Goal: Information Seeking & Learning: Learn about a topic

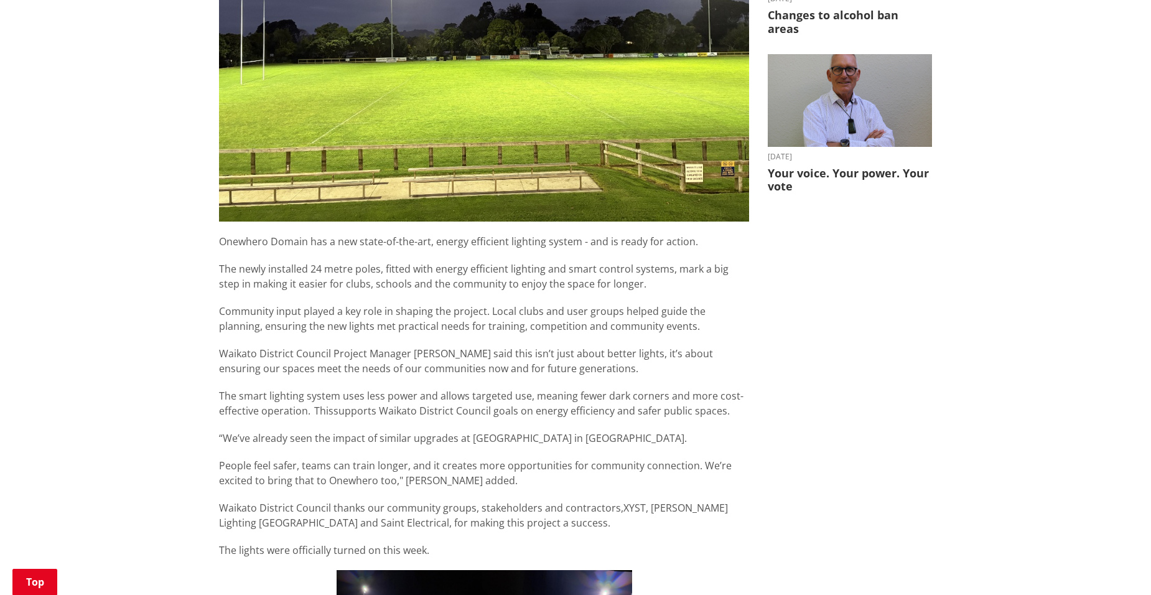
scroll to position [569, 0]
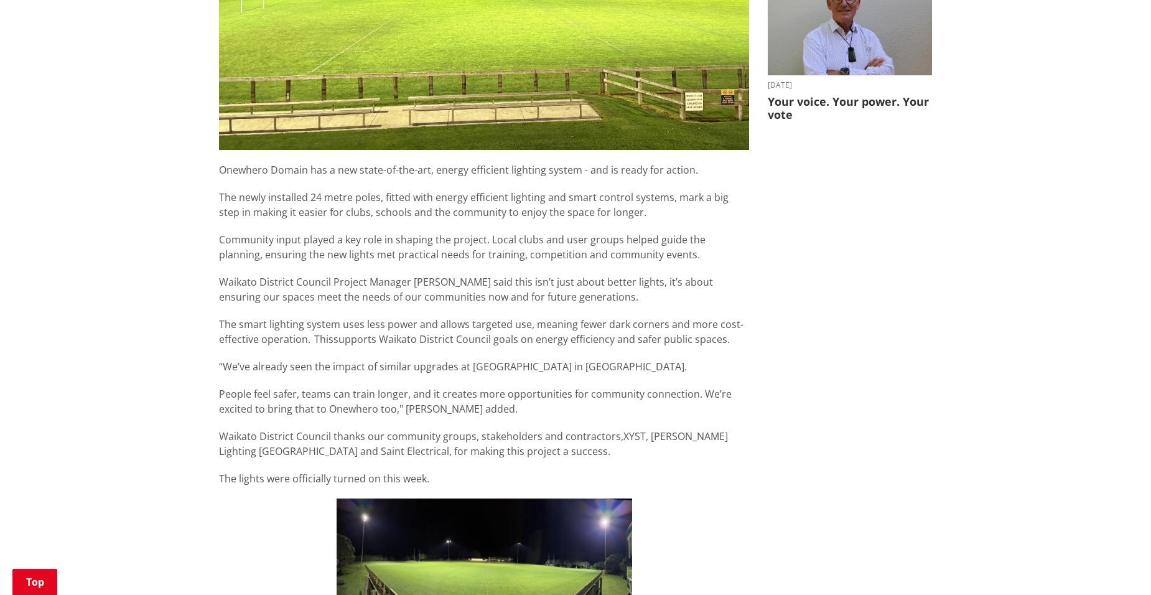
scroll to position [551, 0]
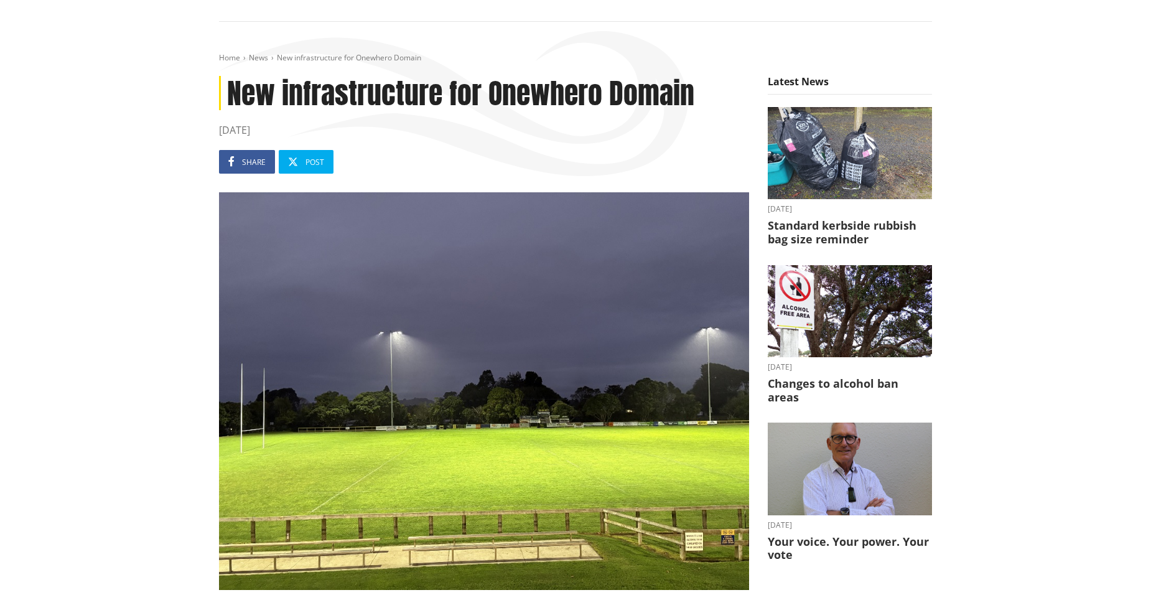
scroll to position [78, 0]
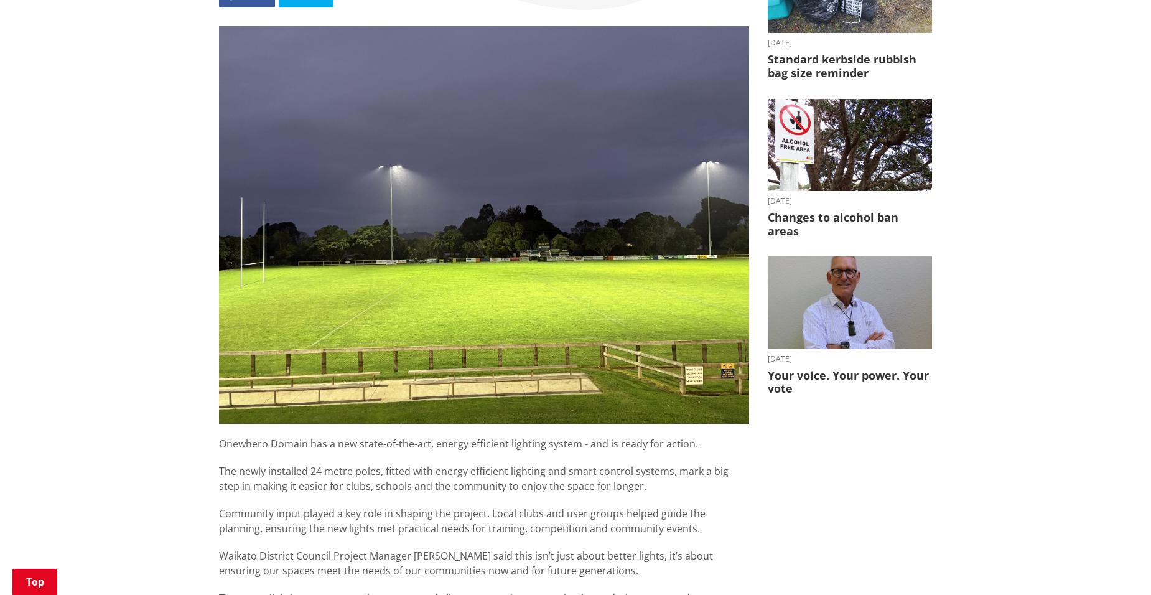
scroll to position [266, 0]
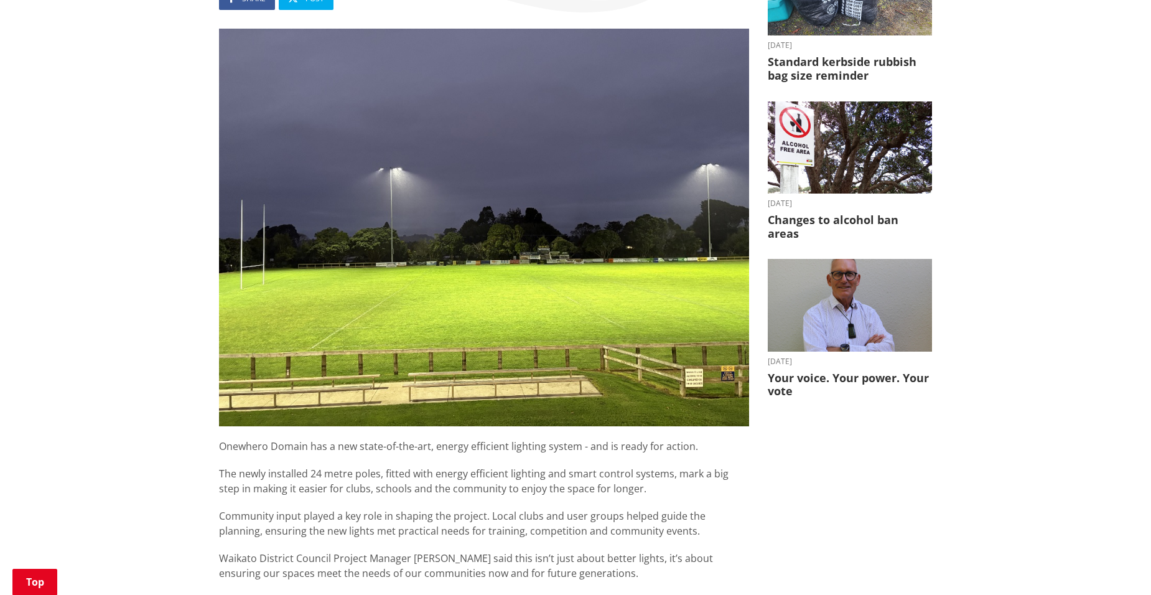
click at [414, 255] on img at bounding box center [484, 227] width 530 height 397
